Goal: Information Seeking & Learning: Check status

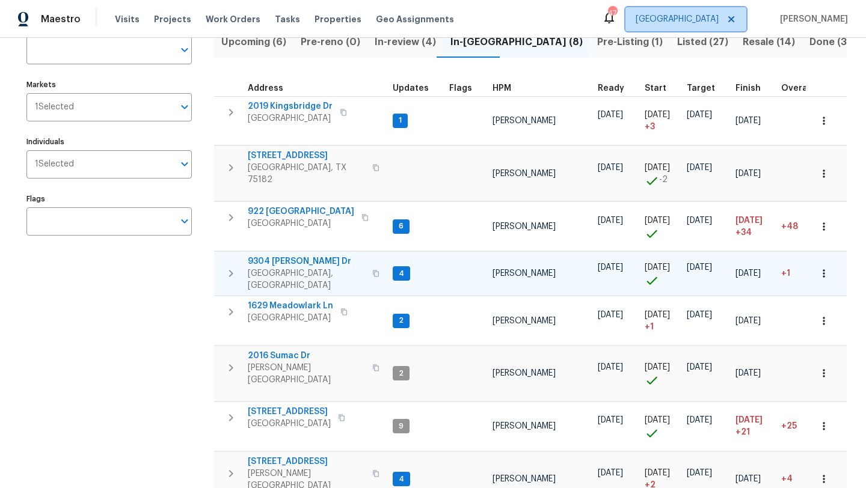
scroll to position [99, 0]
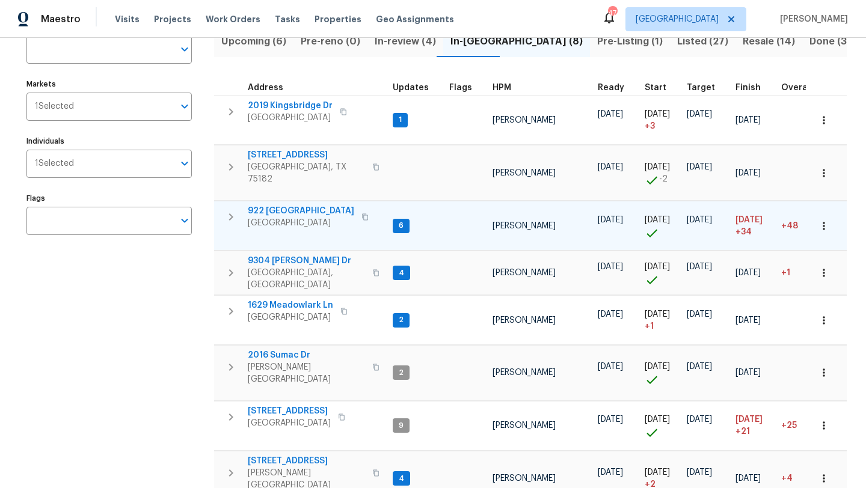
click at [262, 205] on span "922 Laguna Dr" at bounding box center [301, 211] width 106 height 12
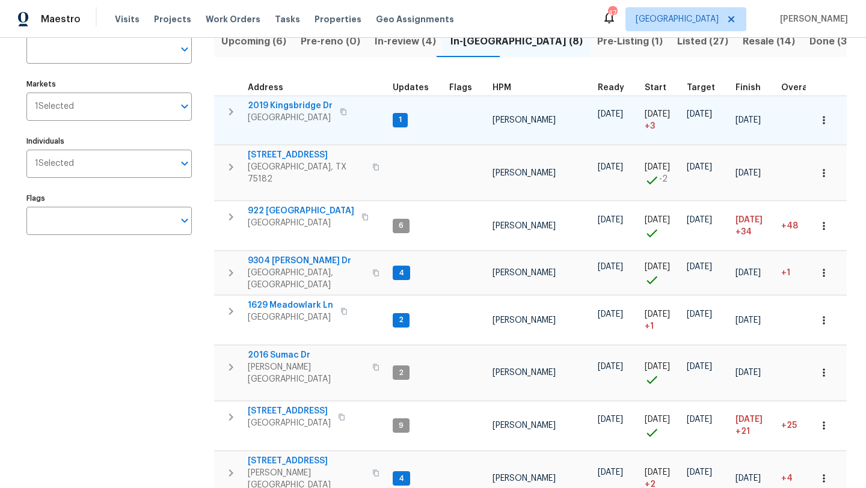
click at [288, 103] on span "2019 Kingsbridge Dr" at bounding box center [290, 106] width 85 height 12
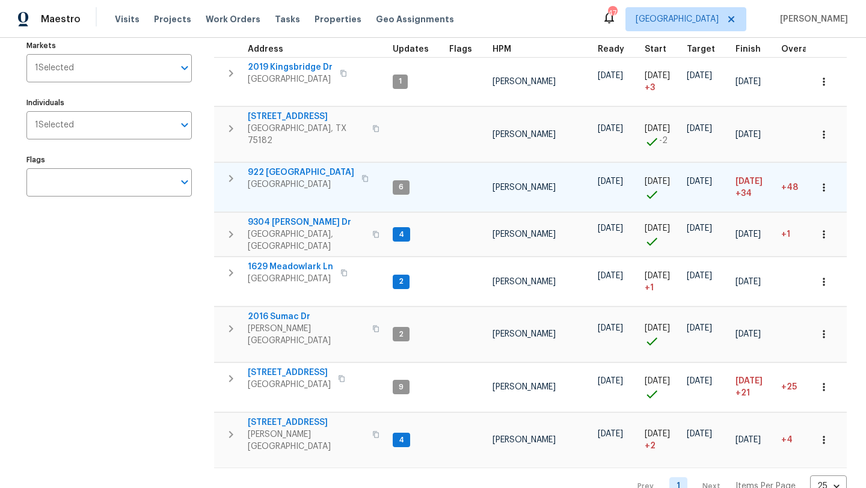
scroll to position [138, 0]
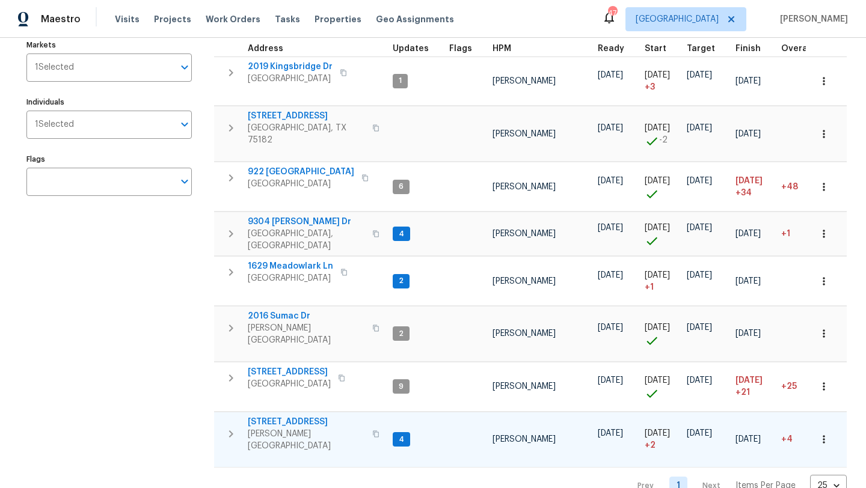
click at [310, 416] on span "117 Independence Trl" at bounding box center [306, 422] width 117 height 12
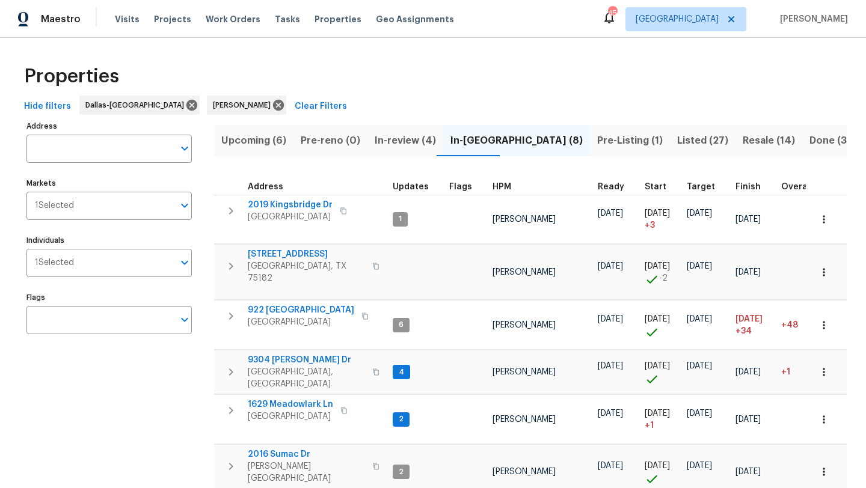
click at [677, 137] on span "Listed (27)" at bounding box center [702, 140] width 51 height 17
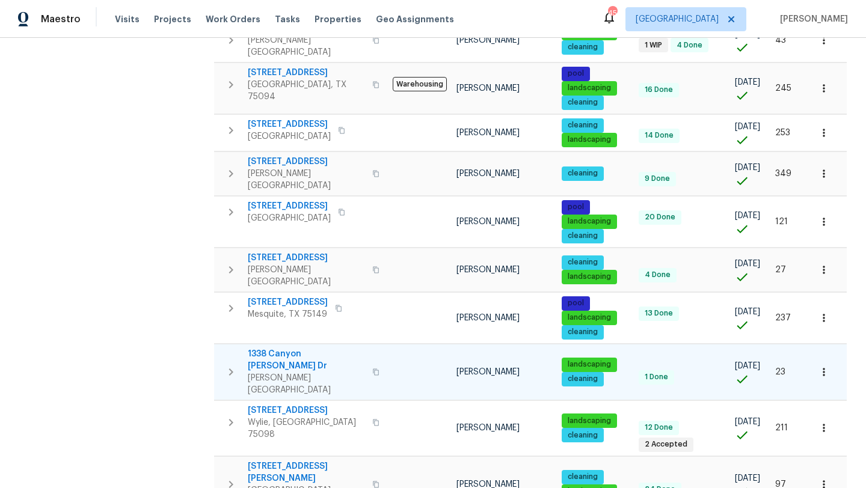
scroll to position [627, 0]
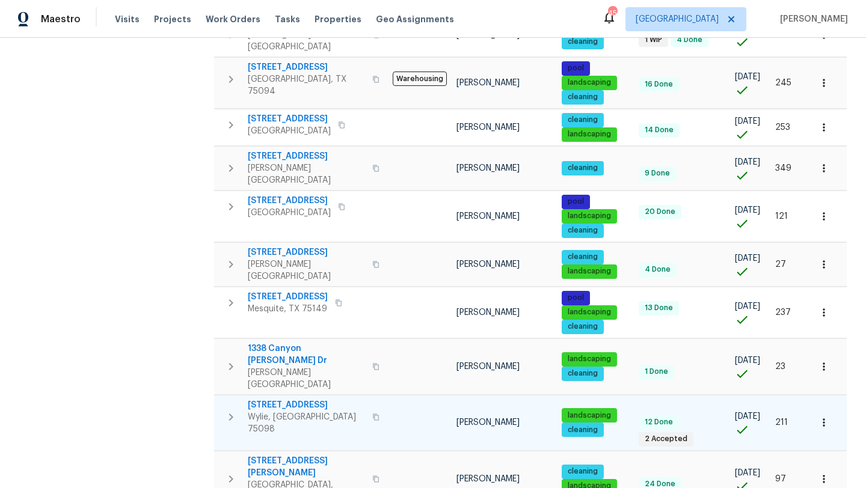
click at [308, 399] on span "2813 Lake Vista Dr" at bounding box center [306, 405] width 117 height 12
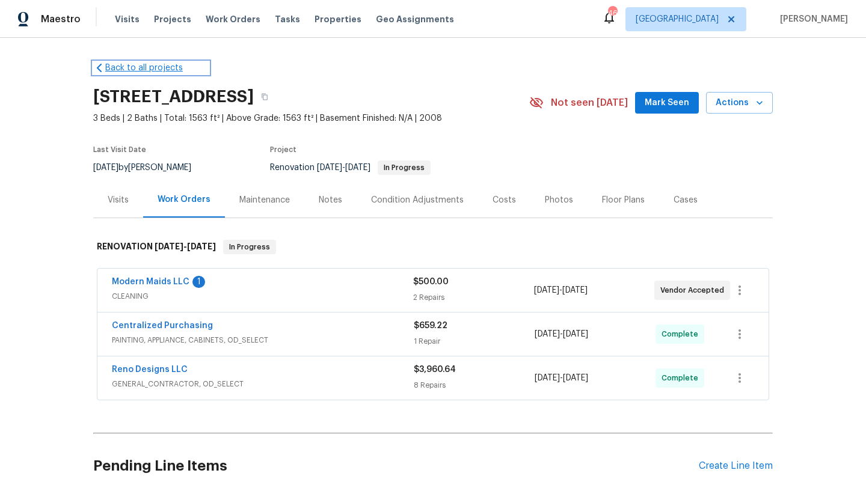
click at [115, 65] on link "Back to all projects" at bounding box center [150, 68] width 115 height 12
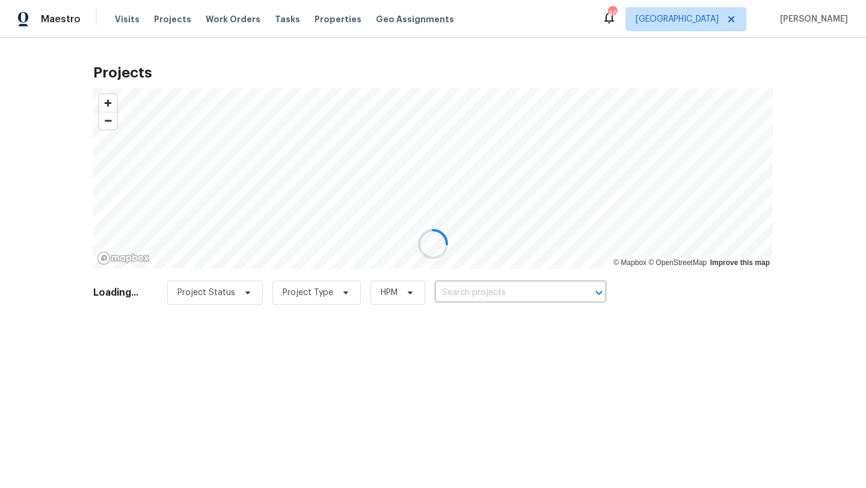
click at [125, 18] on div at bounding box center [433, 244] width 866 height 488
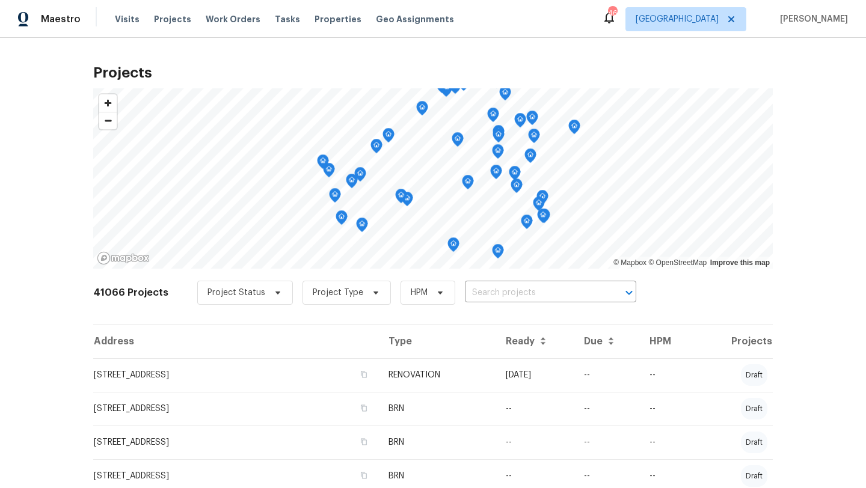
click at [125, 18] on span "Visits" at bounding box center [127, 19] width 25 height 12
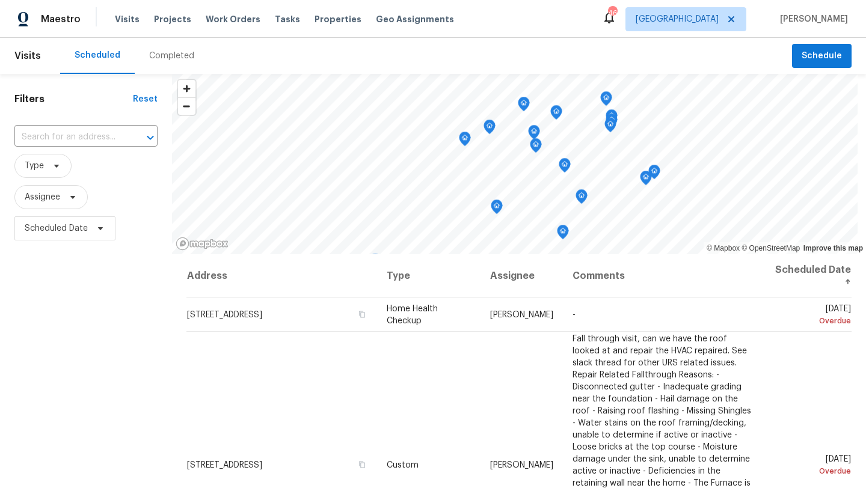
click at [150, 57] on div "Completed" at bounding box center [171, 56] width 45 height 12
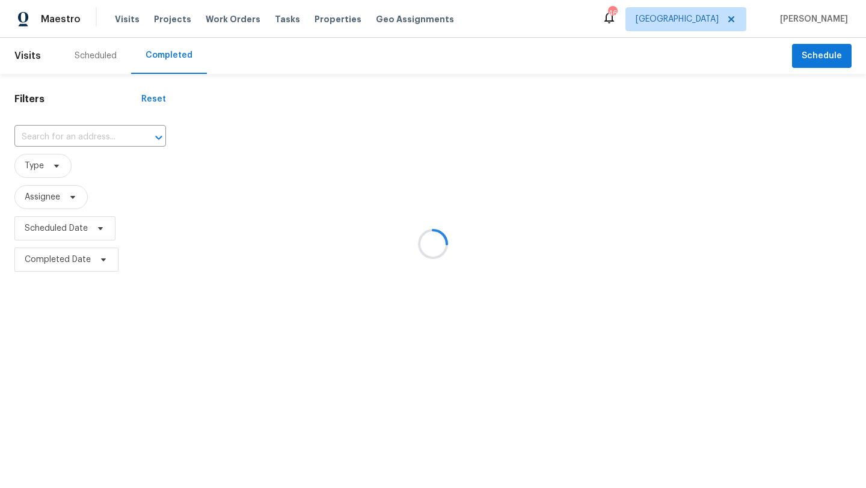
click at [85, 137] on div at bounding box center [433, 244] width 866 height 488
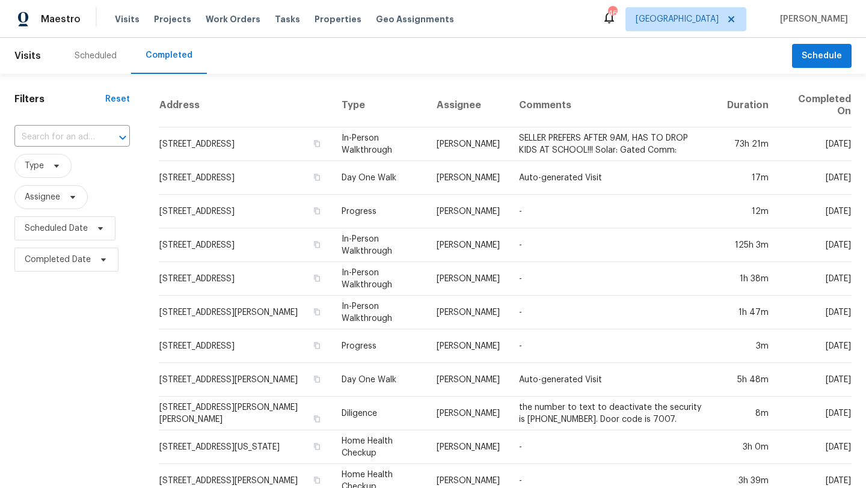
click at [85, 137] on input "text" at bounding box center [55, 137] width 82 height 19
type input "1418 Havenrock"
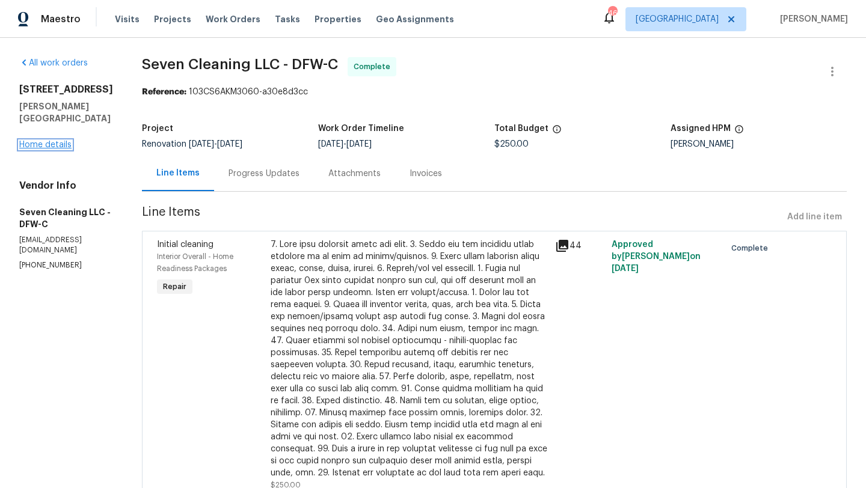
click at [51, 141] on link "Home details" at bounding box center [45, 145] width 52 height 8
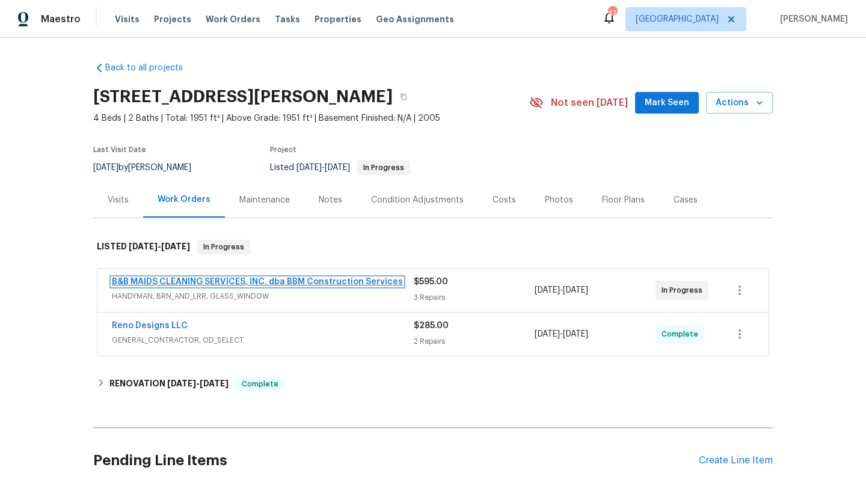
click at [295, 281] on link "B&B MAIDS CLEANING SERVICES, INC. dba BBM Construction Services" at bounding box center [257, 282] width 291 height 8
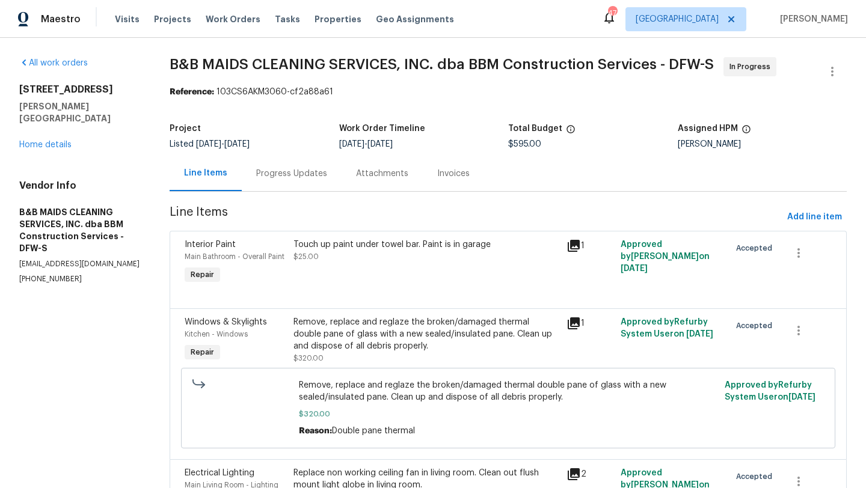
click at [307, 174] on div "Progress Updates" at bounding box center [291, 174] width 71 height 12
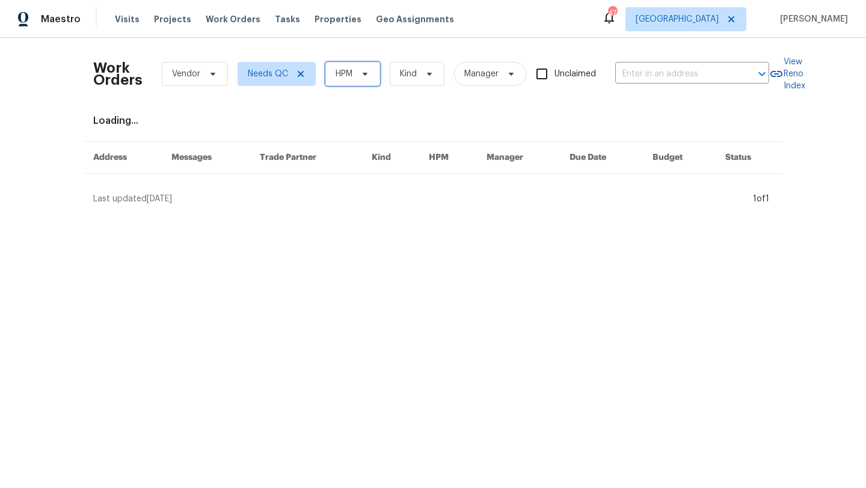
click at [343, 72] on span "HPM" at bounding box center [344, 74] width 17 height 12
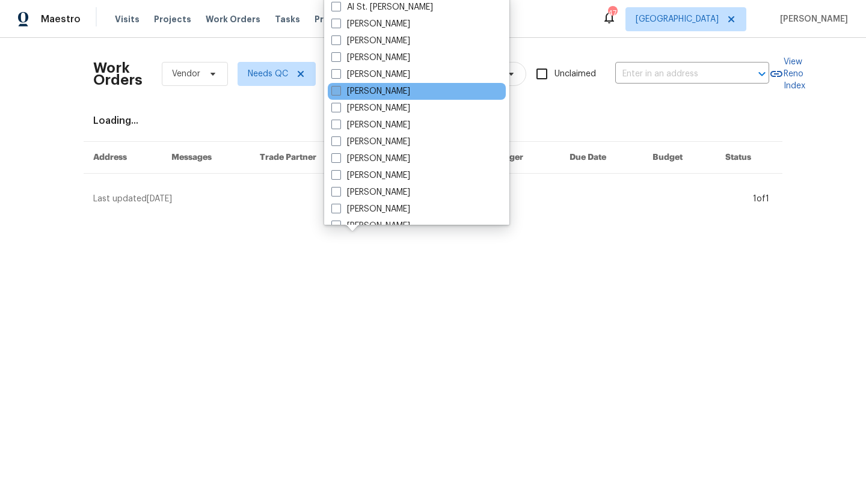
click at [356, 88] on label "[PERSON_NAME]" at bounding box center [370, 91] width 79 height 12
click at [339, 88] on input "[PERSON_NAME]" at bounding box center [335, 89] width 8 height 8
checkbox input "true"
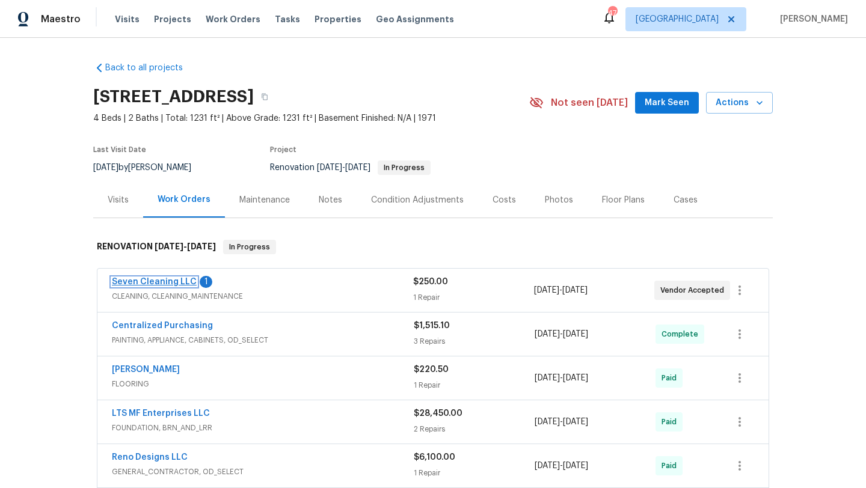
click at [182, 280] on link "Seven Cleaning LLC" at bounding box center [154, 282] width 85 height 8
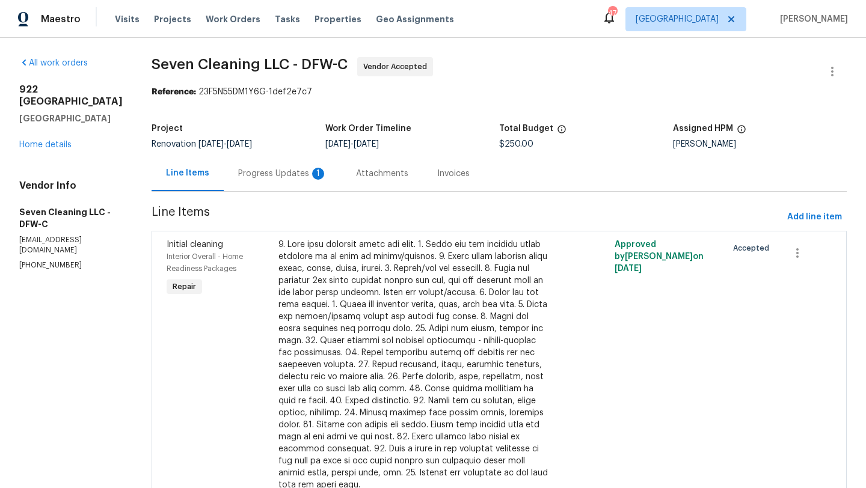
click at [290, 176] on div "Progress Updates 1" at bounding box center [282, 174] width 89 height 12
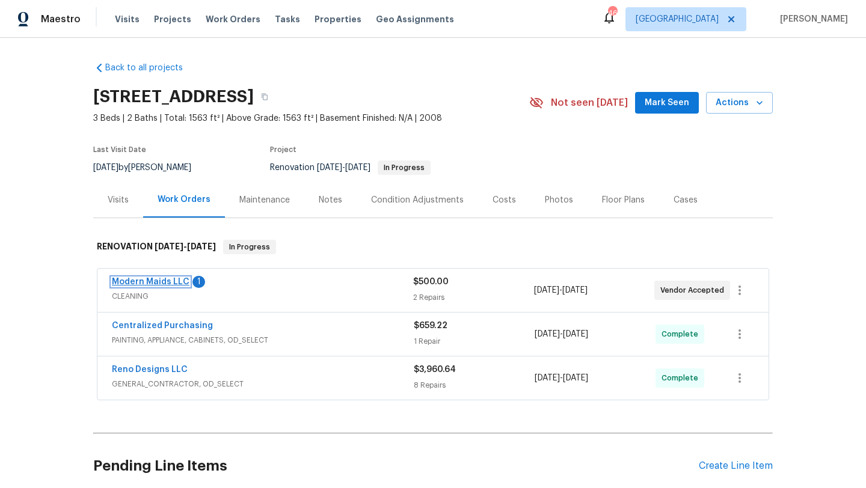
click at [171, 280] on link "Modern Maids LLC" at bounding box center [151, 282] width 78 height 8
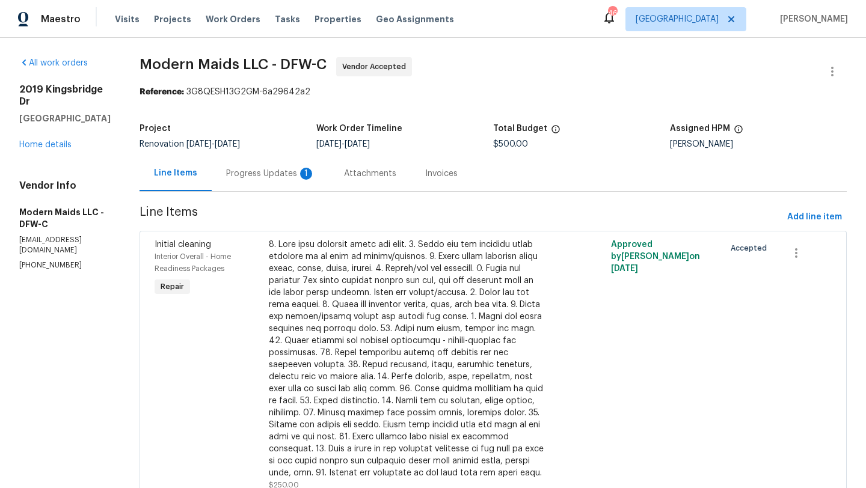
click at [289, 175] on div "Progress Updates 1" at bounding box center [270, 174] width 89 height 12
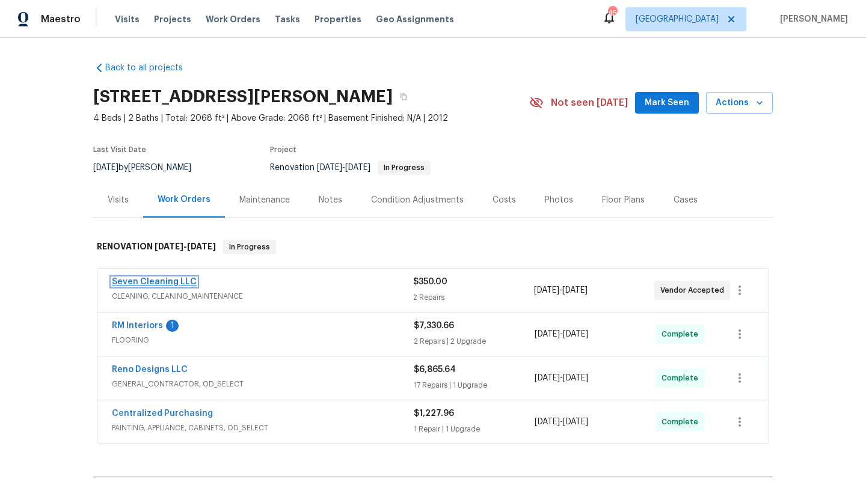
click at [164, 279] on link "Seven Cleaning LLC" at bounding box center [154, 282] width 85 height 8
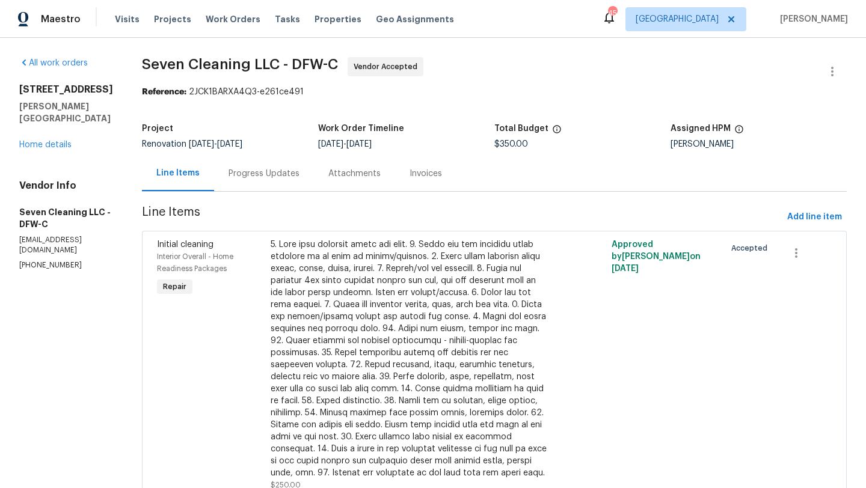
click at [256, 172] on div "Progress Updates" at bounding box center [264, 174] width 71 height 12
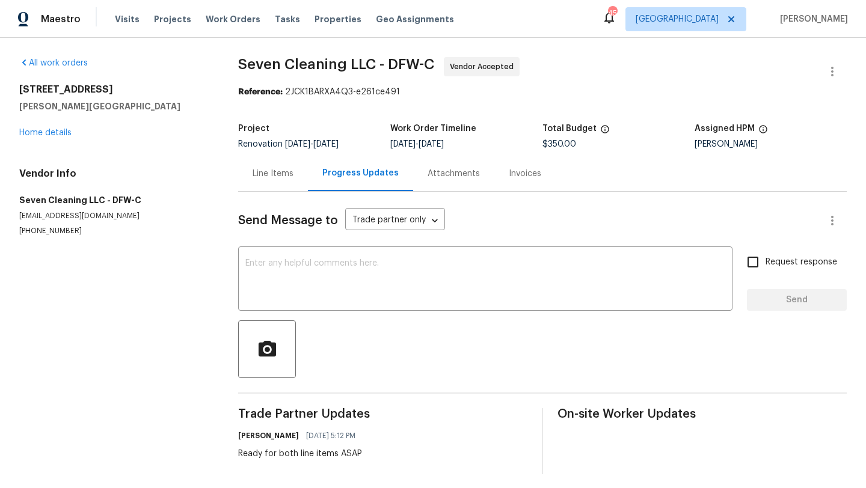
scroll to position [5, 0]
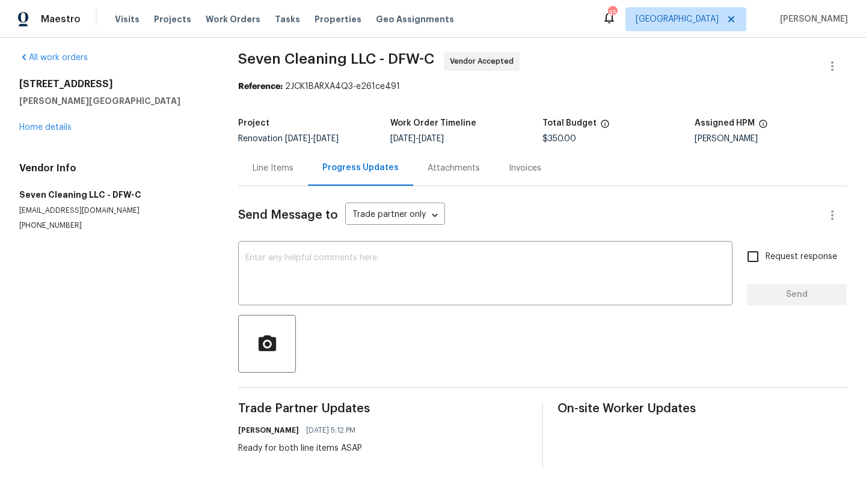
click at [207, 409] on section "All work orders 117 Independence Trl Forney, TX 75126 Home details Vendor Info …" at bounding box center [114, 260] width 190 height 417
click at [49, 128] on link "Home details" at bounding box center [45, 127] width 52 height 8
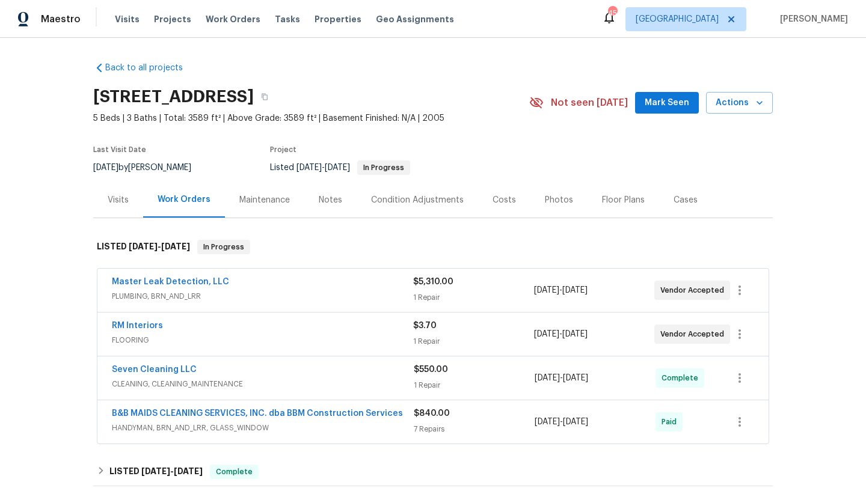
click at [218, 338] on span "FLOORING" at bounding box center [262, 340] width 301 height 12
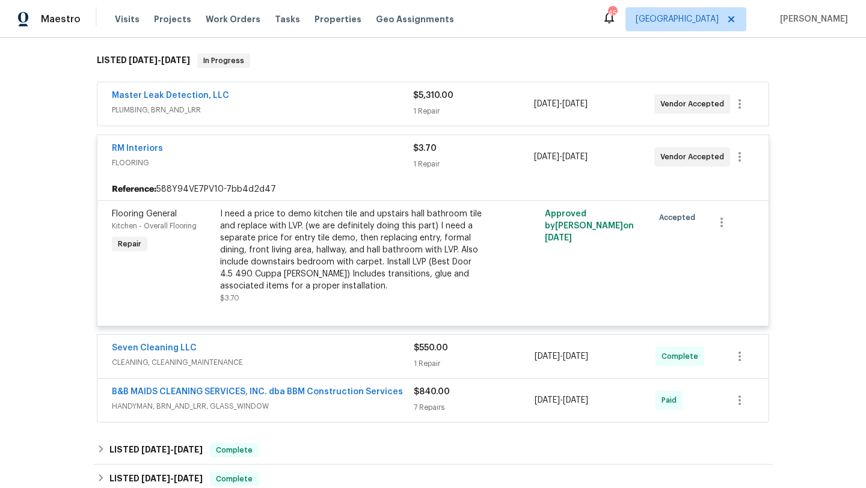
scroll to position [191, 0]
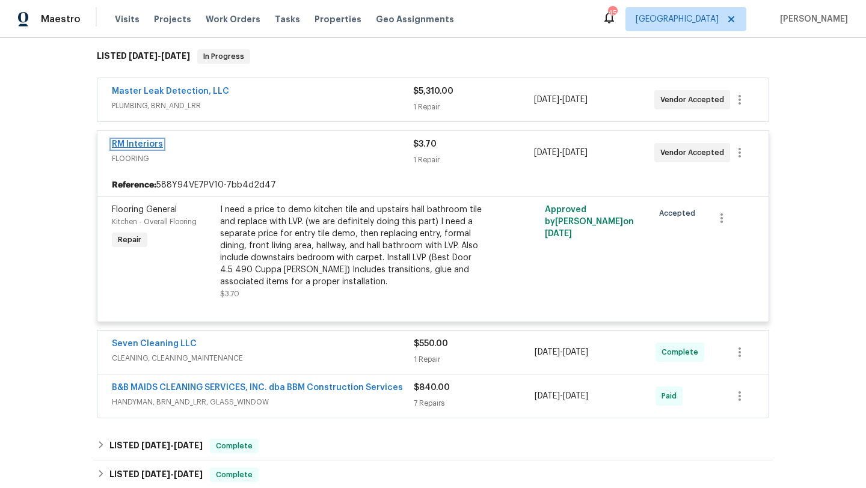
click at [150, 145] on link "RM Interiors" at bounding box center [137, 144] width 51 height 8
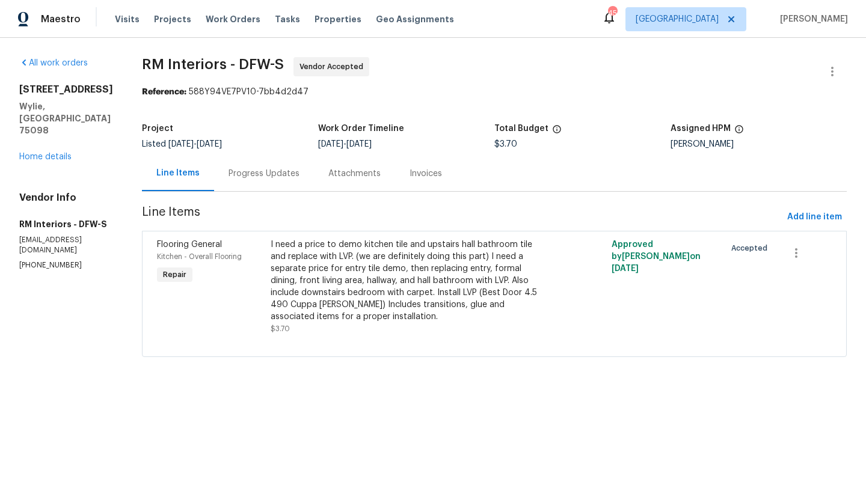
click at [257, 176] on div "Progress Updates" at bounding box center [264, 174] width 71 height 12
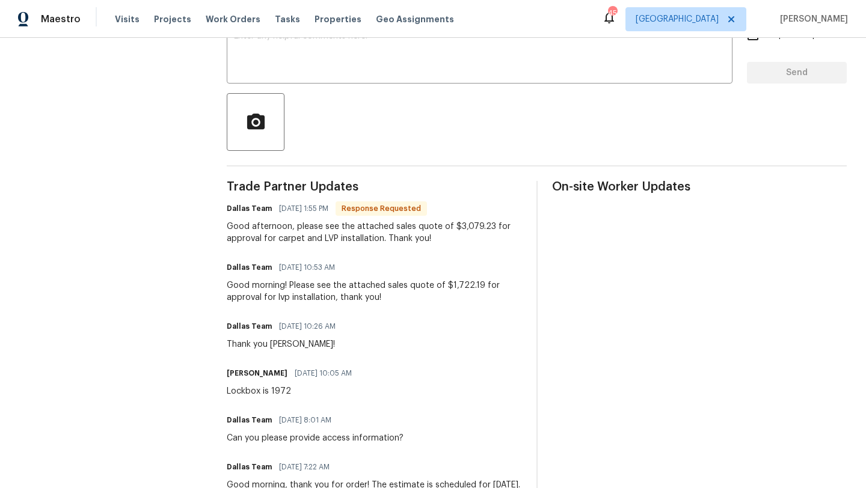
scroll to position [228, 0]
